Goal: Task Accomplishment & Management: Use online tool/utility

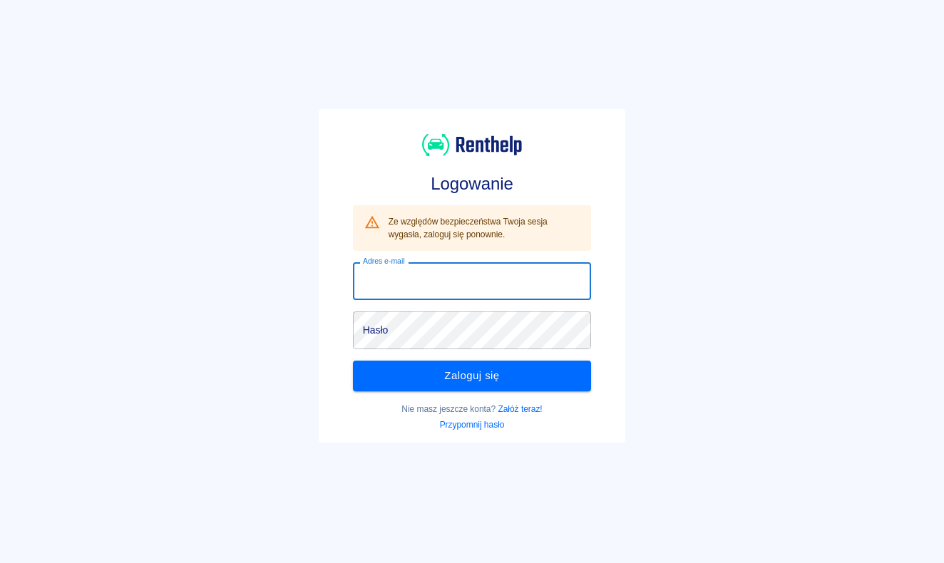
type input "[EMAIL_ADDRESS][DOMAIN_NAME]"
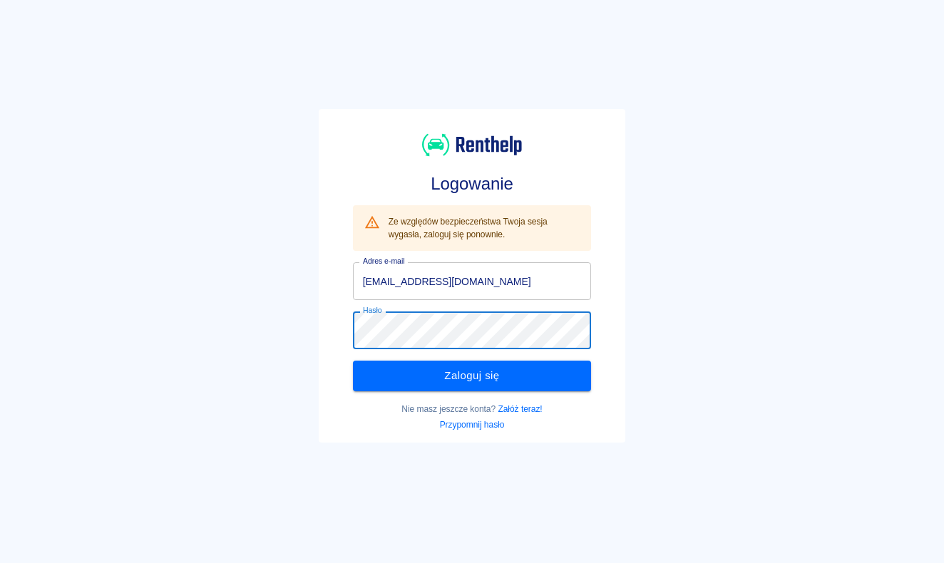
click at [478, 394] on div "Nie masz jeszcze konta? Załóż teraz! [GEOGRAPHIC_DATA] hasło" at bounding box center [466, 411] width 250 height 40
click at [463, 391] on div "Nie masz jeszcze konta? Załóż teraz! [GEOGRAPHIC_DATA] hasło" at bounding box center [466, 411] width 250 height 40
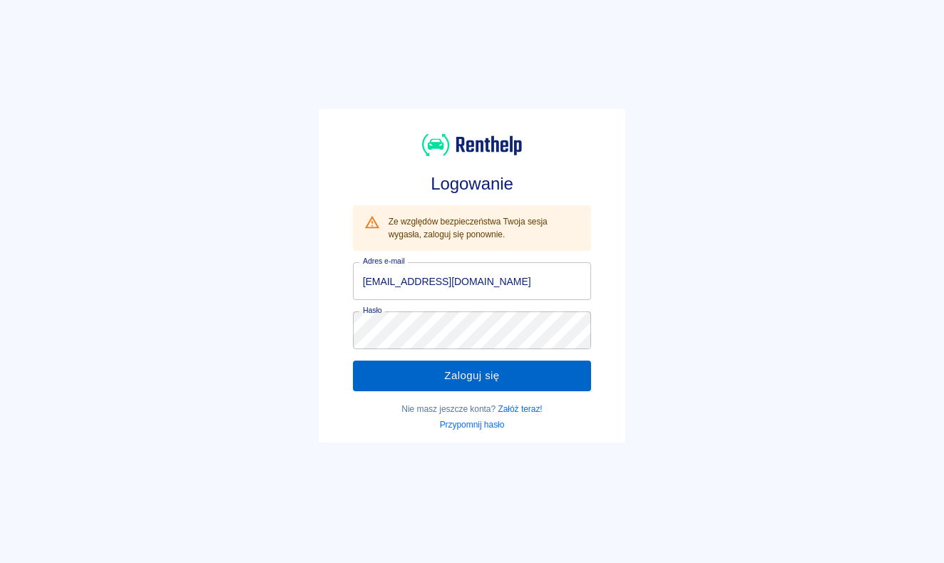
click at [463, 375] on button "Zaloguj się" at bounding box center [472, 376] width 239 height 30
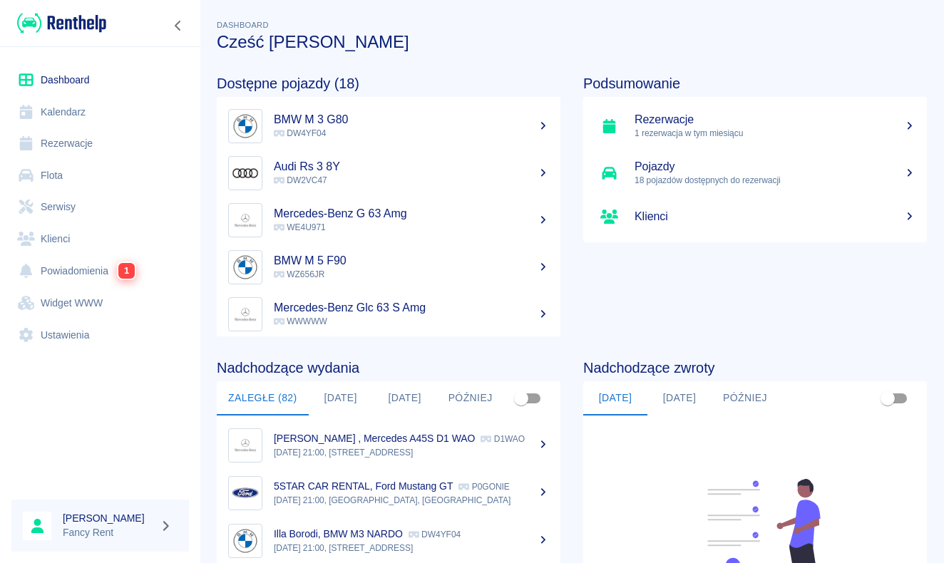
click at [105, 230] on link "Klienci" at bounding box center [99, 239] width 177 height 32
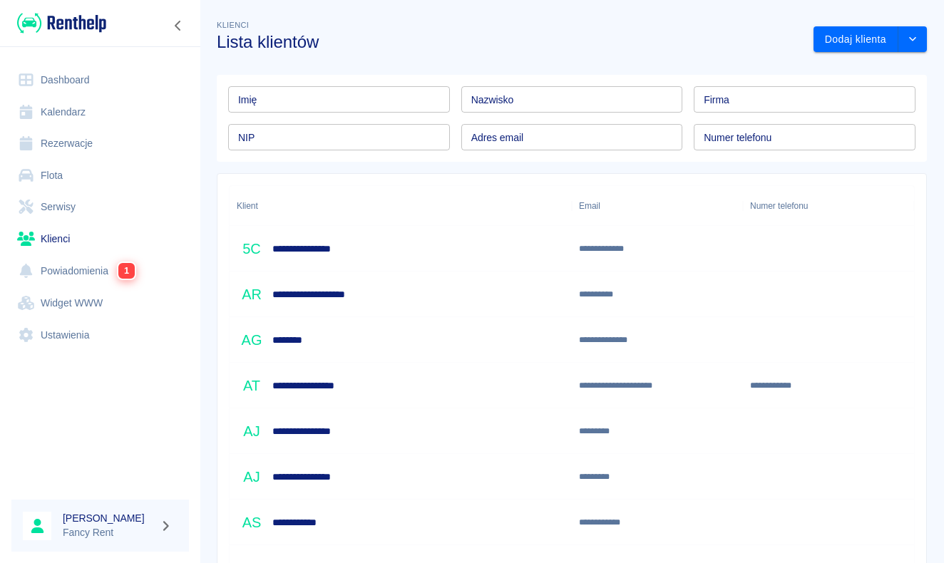
click at [120, 142] on link "Rezerwacje" at bounding box center [99, 144] width 177 height 32
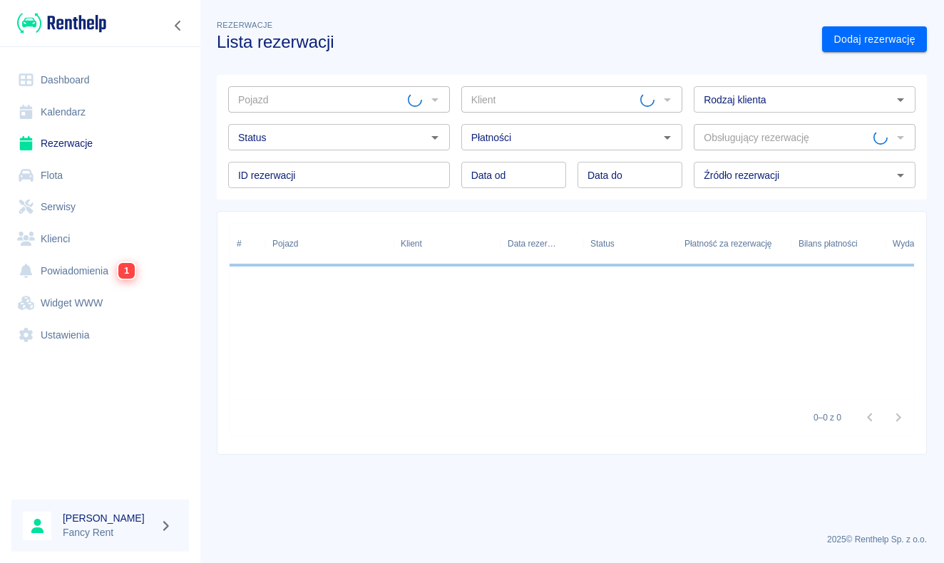
click at [302, 95] on input "Pojazd" at bounding box center [319, 100] width 175 height 18
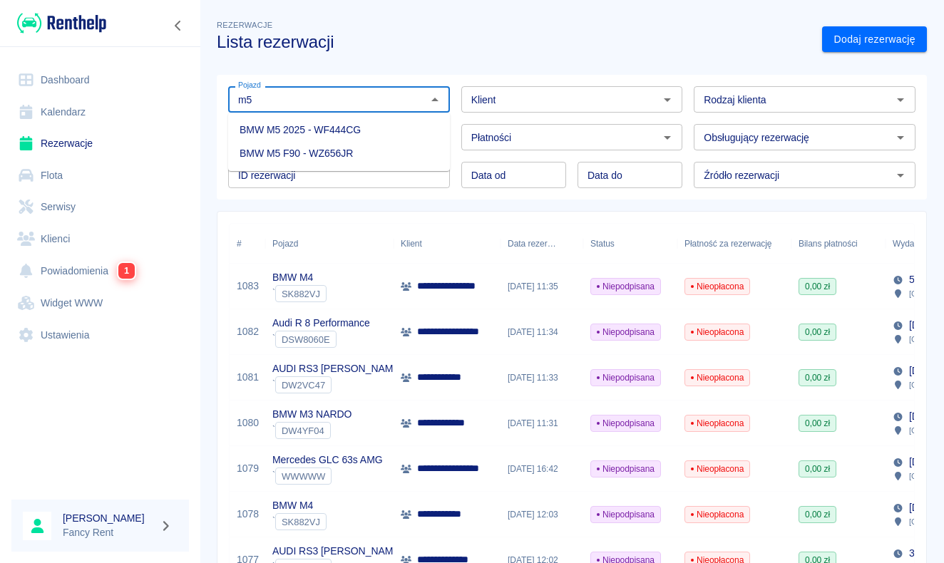
click at [375, 151] on li "BMW M5 F90 - WZ656JR" at bounding box center [339, 154] width 222 height 24
type input "BMW M5 F90 - WZ656JR"
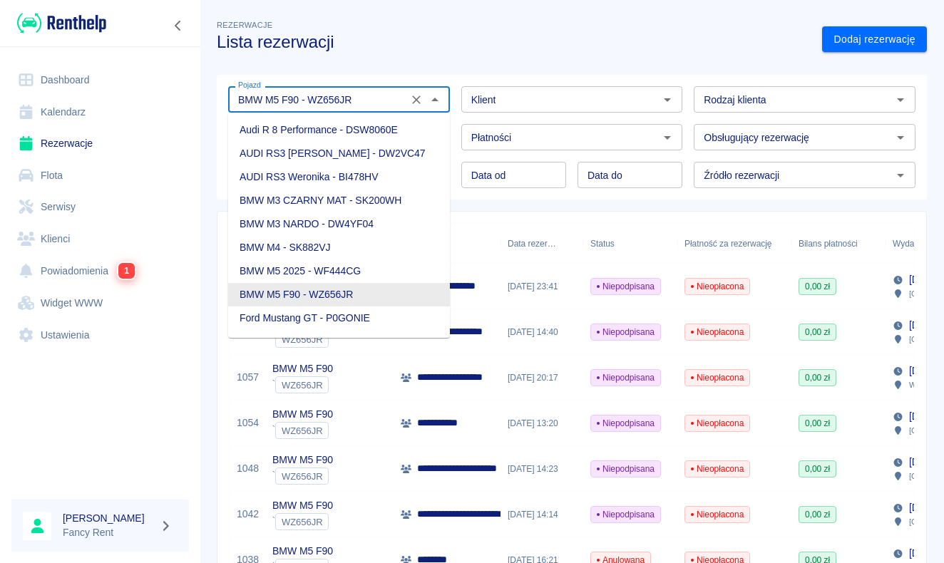
drag, startPoint x: 367, startPoint y: 101, endPoint x: 309, endPoint y: 101, distance: 57.7
click at [309, 101] on input "BMW M5 F90 - WZ656JR" at bounding box center [317, 100] width 171 height 18
